Goal: Transaction & Acquisition: Book appointment/travel/reservation

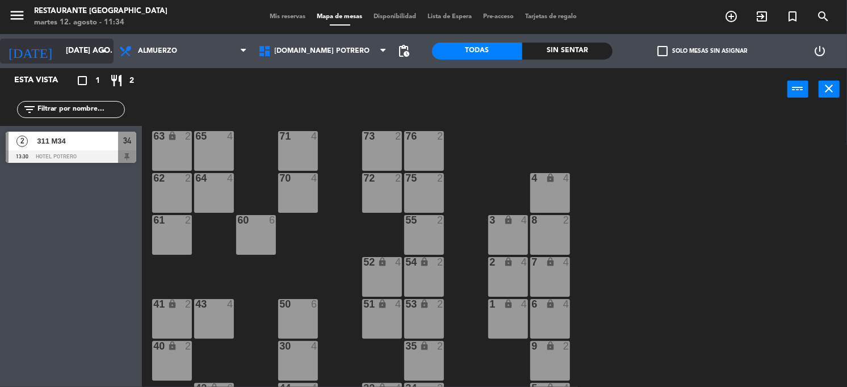
click at [92, 49] on input "[DATE] ago." at bounding box center [113, 51] width 107 height 20
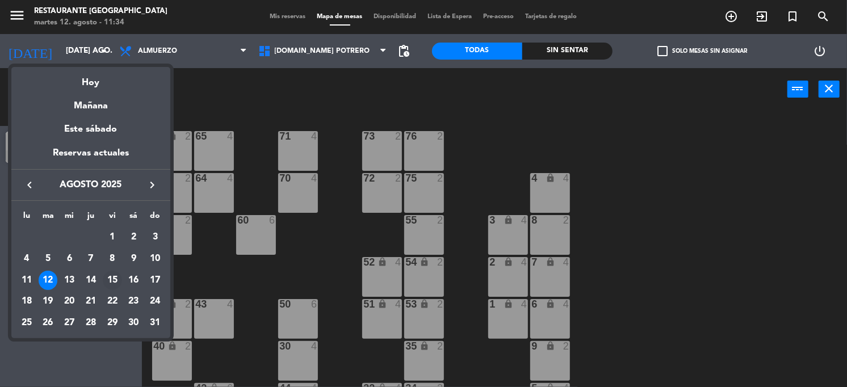
click at [111, 277] on div "15" at bounding box center [112, 280] width 19 height 19
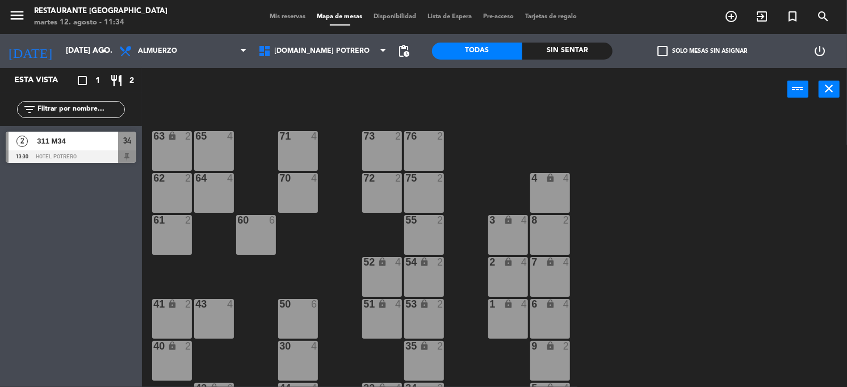
type input "vie. 15 ago."
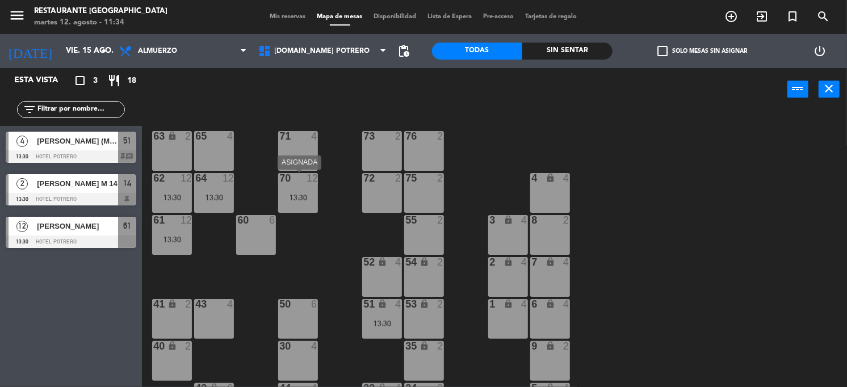
click at [305, 201] on div "13:30" at bounding box center [298, 198] width 40 height 8
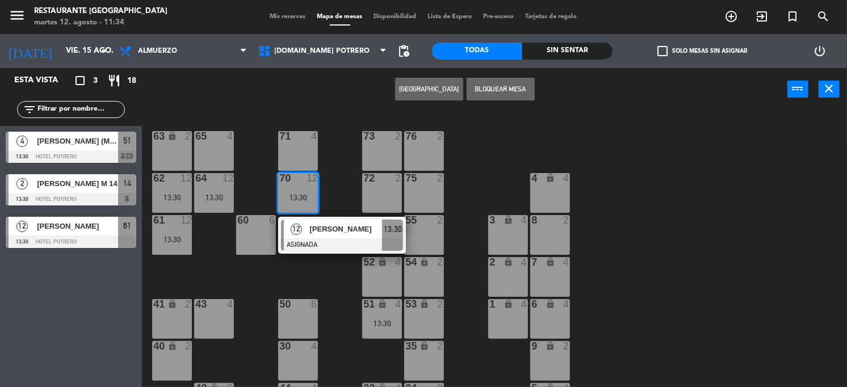
click at [279, 266] on div "65 4 71 4 73 2 76 2 63 lock 2 64 12 13:30 62 12 13:30 70 12 13:30 12 [PERSON_NA…" at bounding box center [498, 249] width 696 height 276
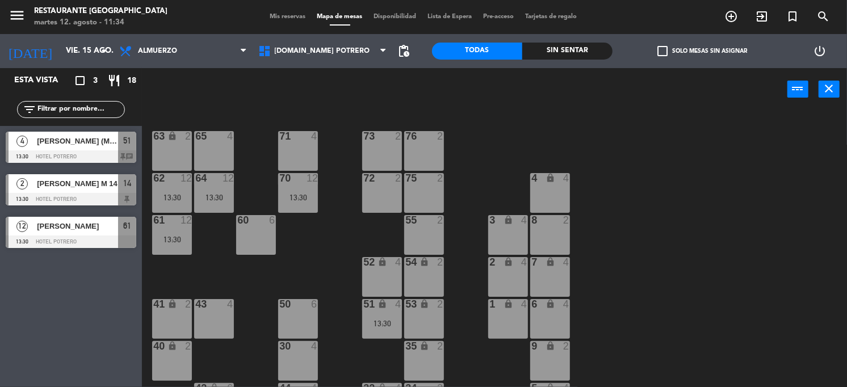
click at [258, 241] on div "60 6" at bounding box center [256, 235] width 40 height 40
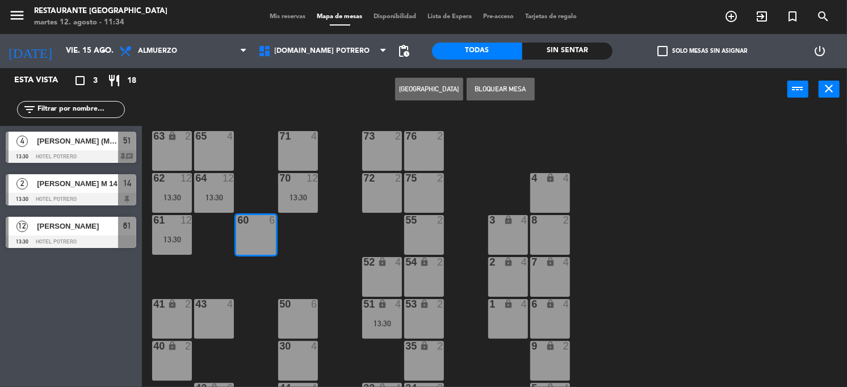
click at [410, 93] on button "[GEOGRAPHIC_DATA]" at bounding box center [429, 89] width 68 height 23
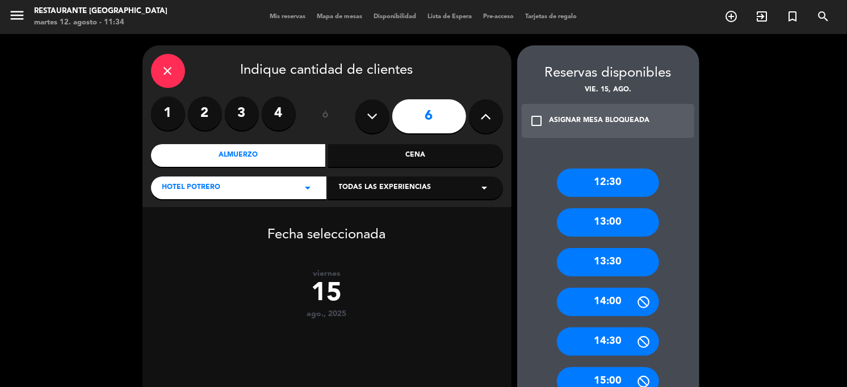
click at [377, 115] on button at bounding box center [372, 116] width 34 height 34
type input "5"
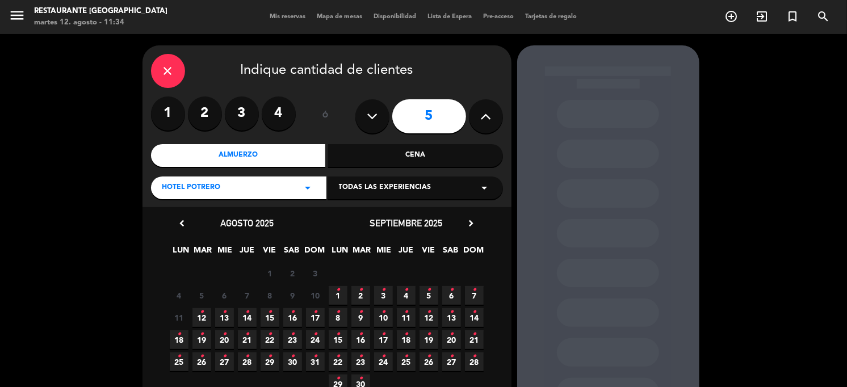
click at [272, 315] on icon "•" at bounding box center [270, 312] width 4 height 18
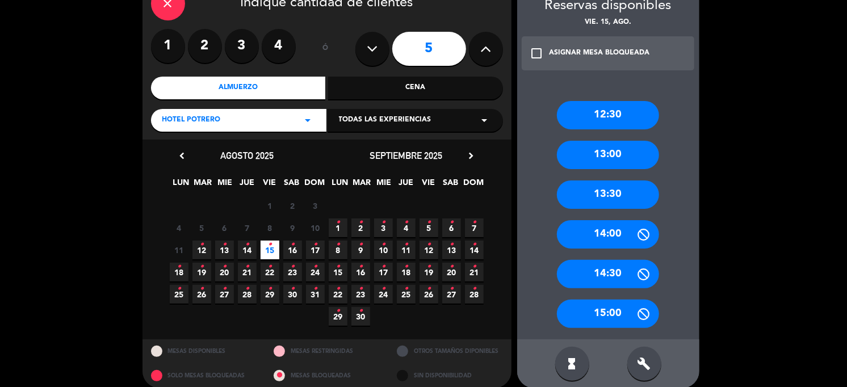
scroll to position [79, 0]
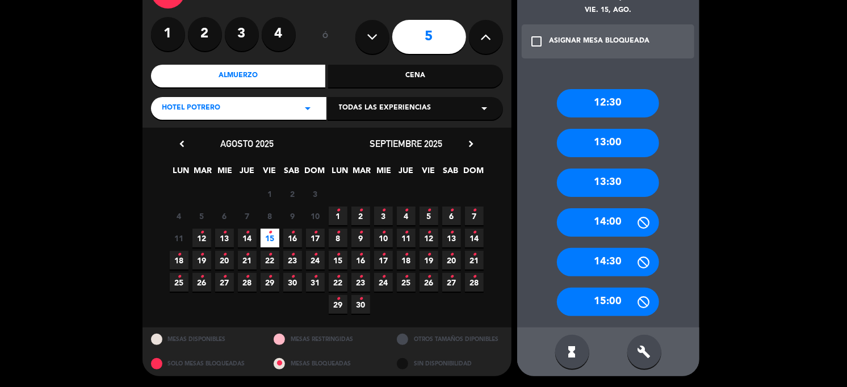
click at [641, 343] on div "build" at bounding box center [644, 352] width 34 height 34
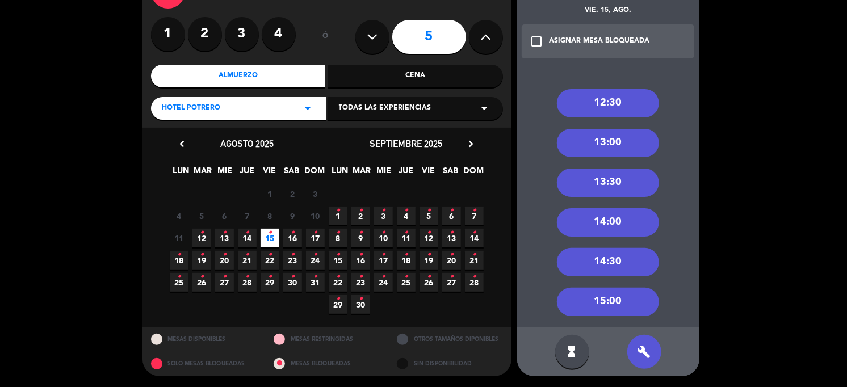
click at [602, 186] on div "13:30" at bounding box center [608, 183] width 102 height 28
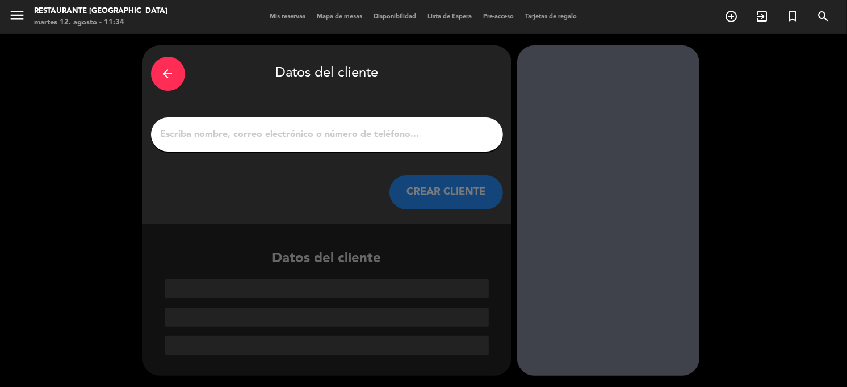
click at [275, 125] on div at bounding box center [327, 134] width 352 height 34
click at [295, 129] on input "1" at bounding box center [326, 135] width 335 height 16
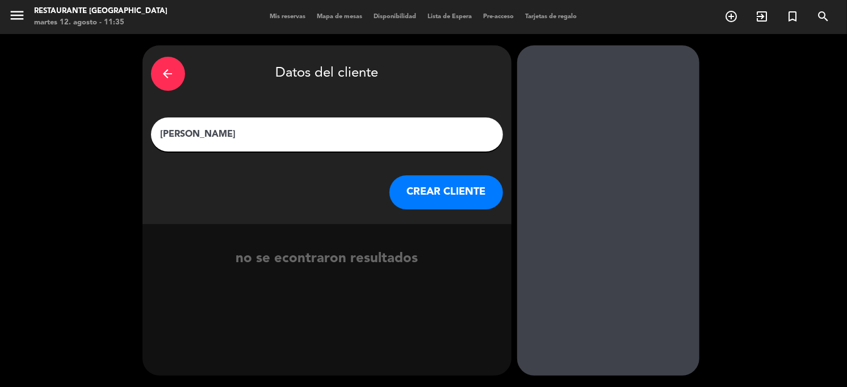
click at [377, 116] on div "arrow_back Datos del cliente [PERSON_NAME] [PERSON_NAME] CLIENTE" at bounding box center [326, 134] width 369 height 179
click at [314, 131] on input "[PERSON_NAME]" at bounding box center [326, 135] width 335 height 16
type input "[PERSON_NAME]"
click at [458, 198] on button "CREAR CLIENTE" at bounding box center [446, 192] width 114 height 34
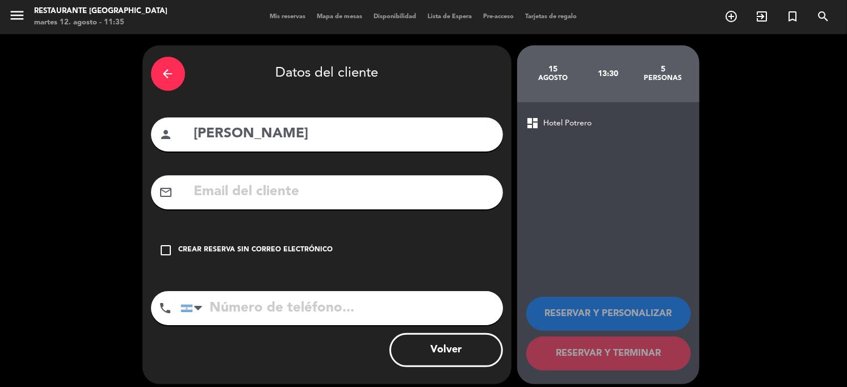
click at [229, 251] on div "Crear reserva sin correo electrónico" at bounding box center [256, 250] width 154 height 11
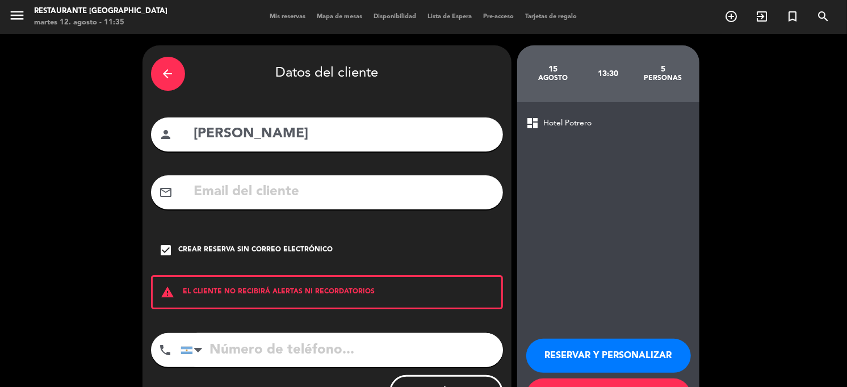
click at [287, 364] on input "tel" at bounding box center [341, 350] width 322 height 34
click at [317, 345] on input "tel" at bounding box center [341, 350] width 322 height 34
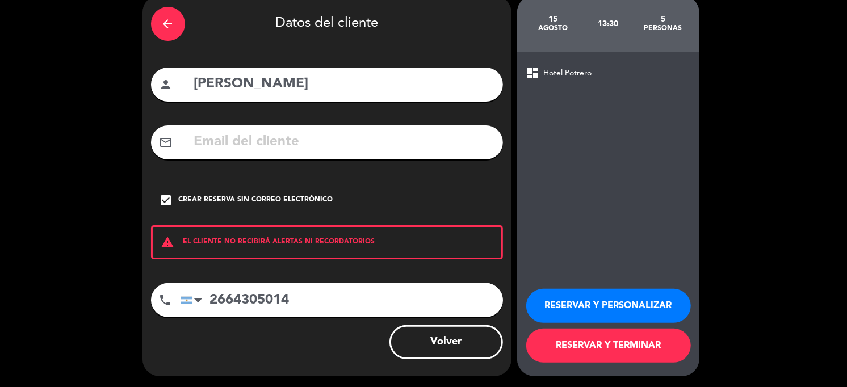
type input "2664305014"
click at [331, 83] on input "[PERSON_NAME]" at bounding box center [343, 84] width 301 height 23
click at [312, 81] on input "[PERSON_NAME] CELIACOS" at bounding box center [343, 84] width 301 height 23
type input "[PERSON_NAME] DOS CELIACOS"
click at [564, 335] on button "RESERVAR Y TERMINAR" at bounding box center [608, 346] width 165 height 34
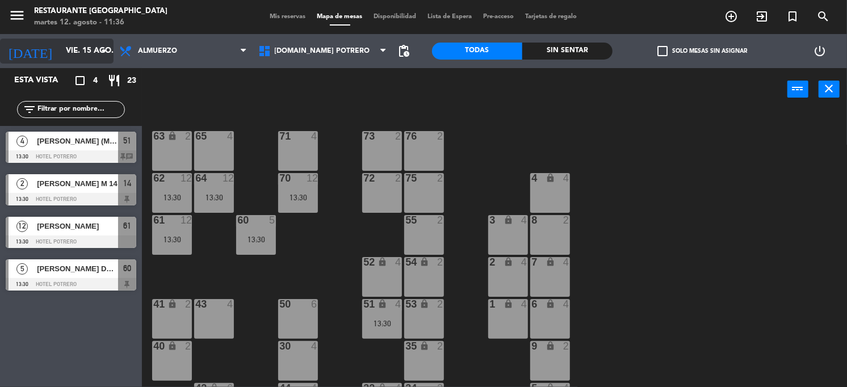
click at [96, 58] on input "vie. 15 ago." at bounding box center [113, 51] width 107 height 20
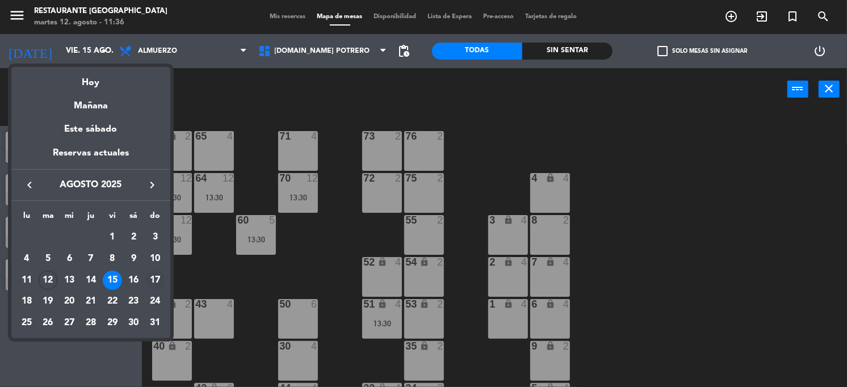
click at [148, 288] on td "17" at bounding box center [155, 281] width 22 height 22
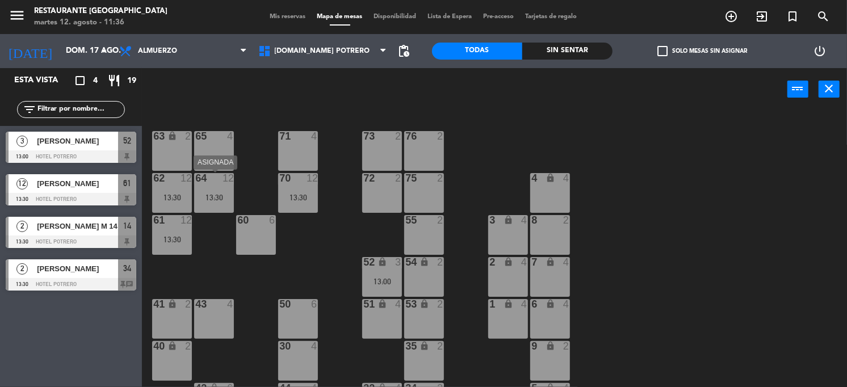
click at [211, 198] on div "13:30" at bounding box center [214, 198] width 40 height 8
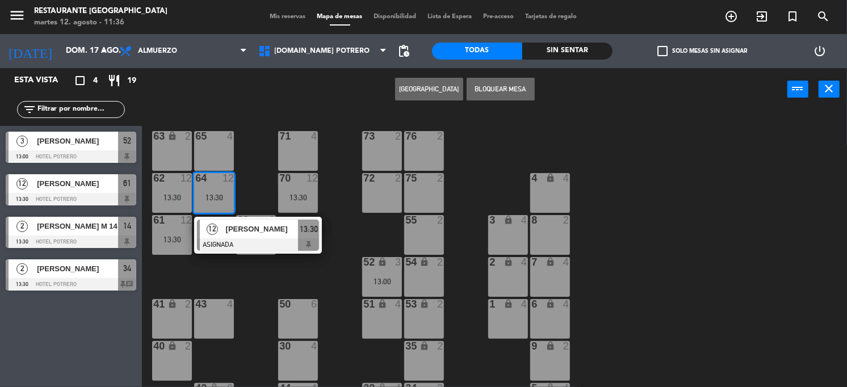
click at [256, 110] on div "Crear Reserva Bloquear Mesa power_input close" at bounding box center [464, 89] width 645 height 43
click at [299, 217] on div "12 [PERSON_NAME] ASIGNADA 13:30" at bounding box center [258, 235] width 145 height 37
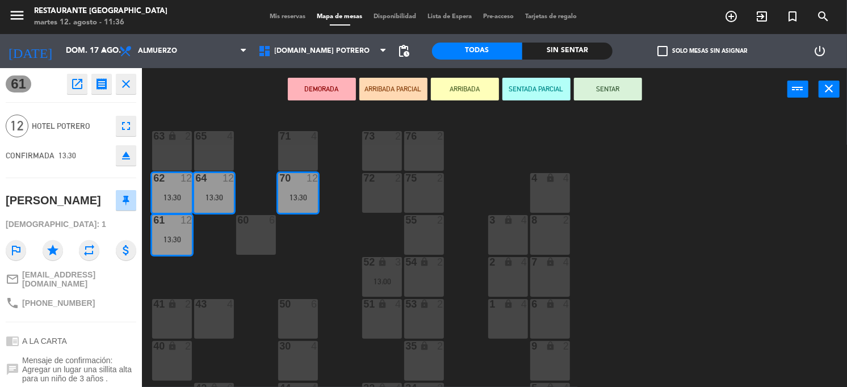
click at [260, 287] on div "65 4 71 4 73 2 76 2 63 lock 2 64 12 13:30 62 12 13:30 70 12 13:30 72 2 75 2 4 l…" at bounding box center [498, 249] width 696 height 276
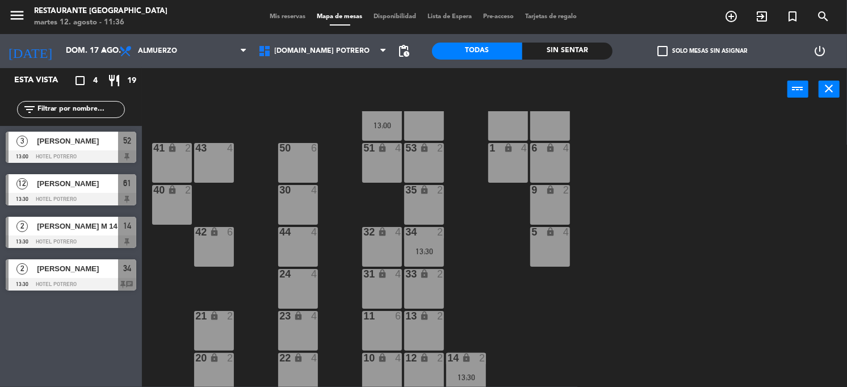
scroll to position [161, 0]
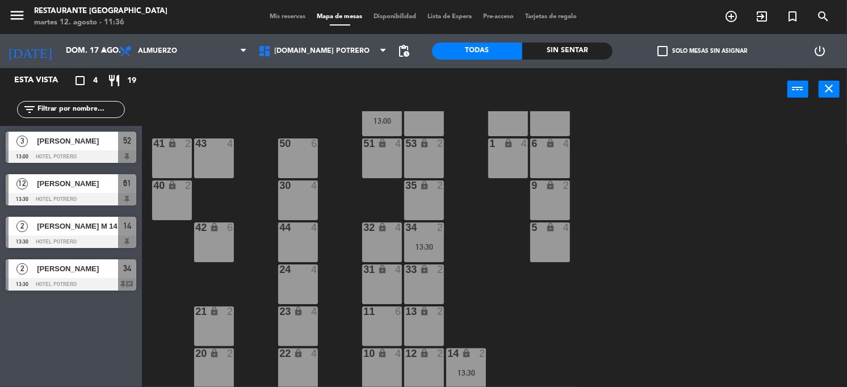
drag, startPoint x: 786, startPoint y: 232, endPoint x: 527, endPoint y: 232, distance: 258.8
click at [783, 232] on div "65 4 71 4 73 2 76 2 63 lock 2 64 12 13:30 62 12 13:30 70 12 13:30 72 2 75 2 4 l…" at bounding box center [498, 249] width 696 height 276
click at [474, 363] on div "14 lock 2 13:30" at bounding box center [466, 368] width 40 height 40
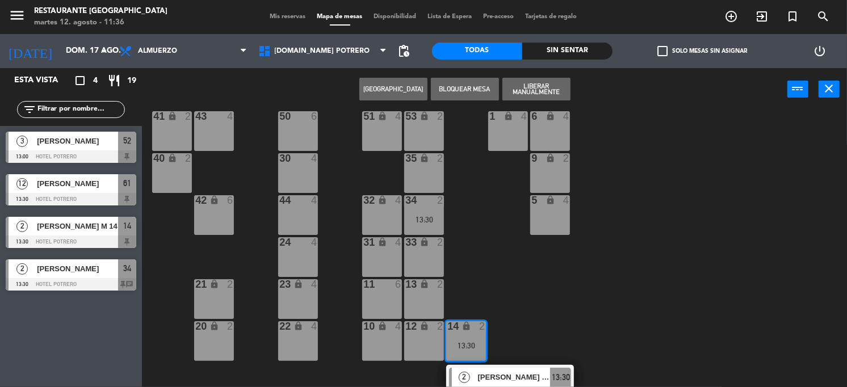
scroll to position [202, 0]
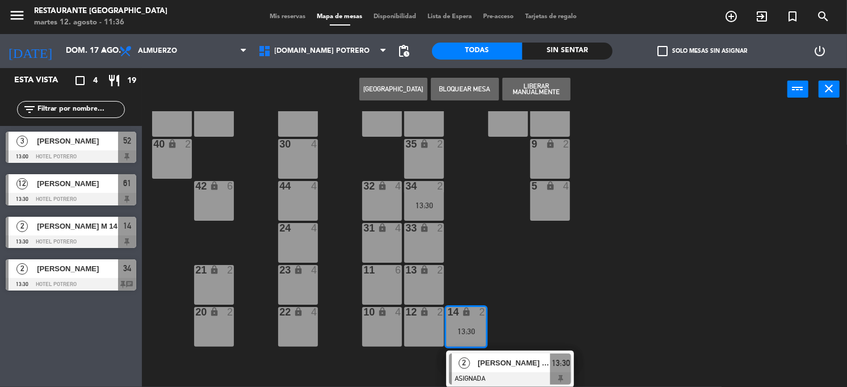
click at [565, 366] on span "13:30" at bounding box center [561, 363] width 18 height 14
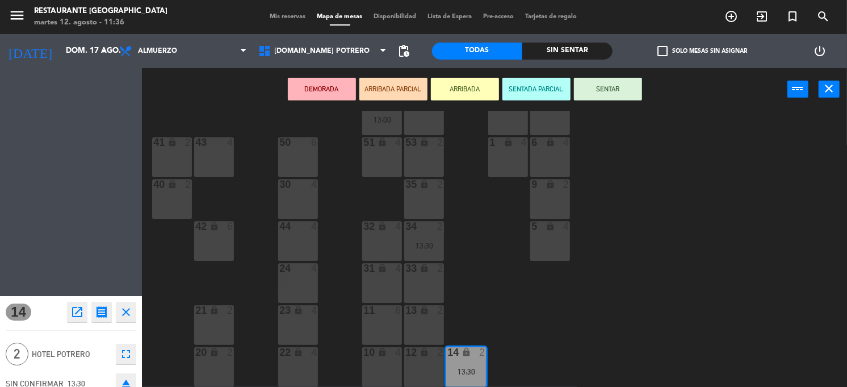
scroll to position [162, 0]
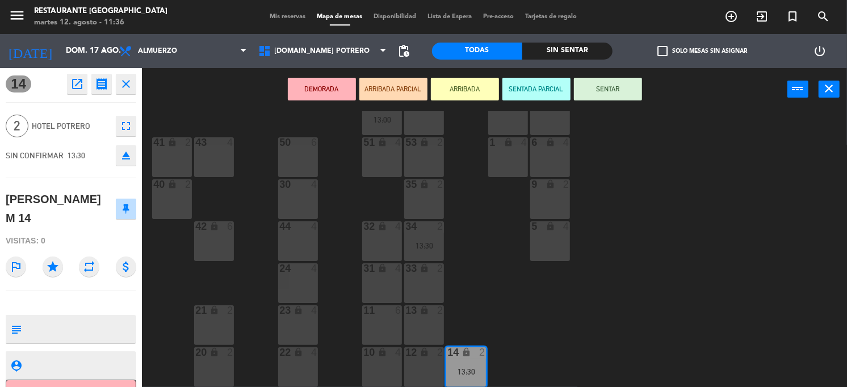
click at [715, 228] on div "65 4 71 4 73 2 76 2 63 lock 2 64 12 13:30 62 12 13:30 70 12 13:30 72 2 75 2 4 l…" at bounding box center [498, 249] width 696 height 276
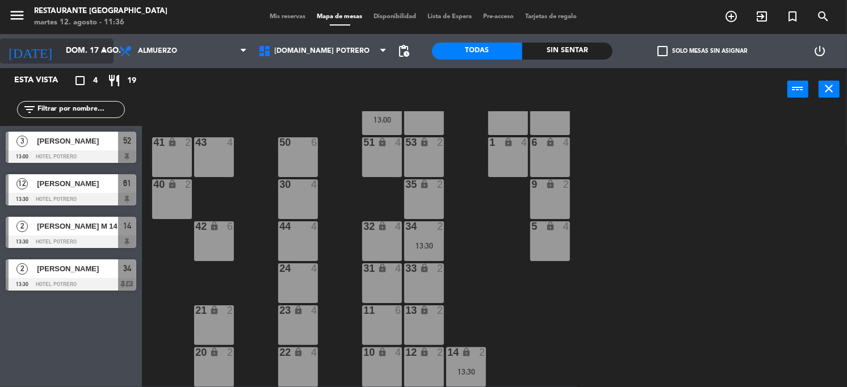
click at [97, 53] on icon "arrow_drop_down" at bounding box center [104, 51] width 14 height 14
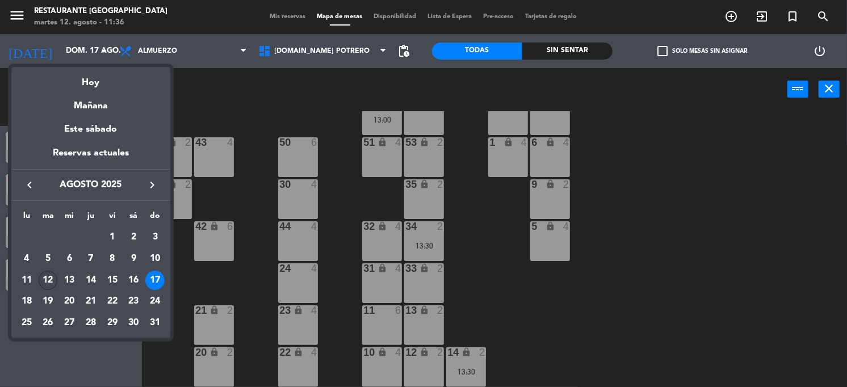
click at [44, 280] on div "12" at bounding box center [48, 280] width 19 height 19
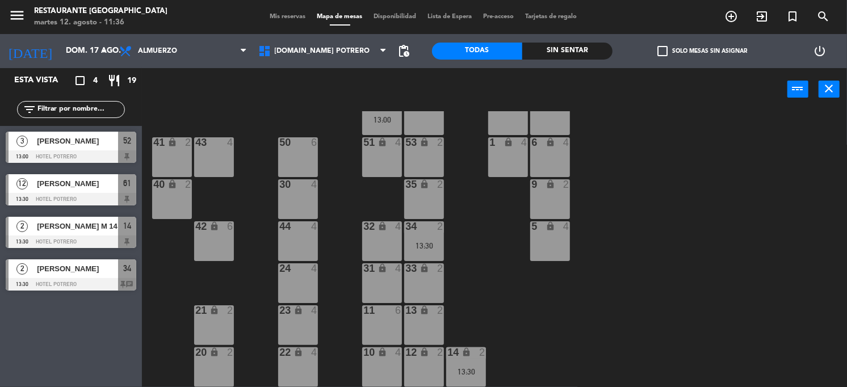
type input "[DATE] ago."
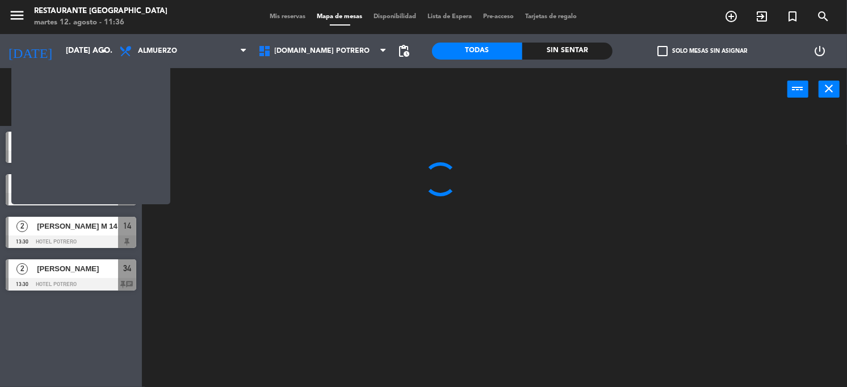
scroll to position [0, 0]
